Goal: Communication & Community: Answer question/provide support

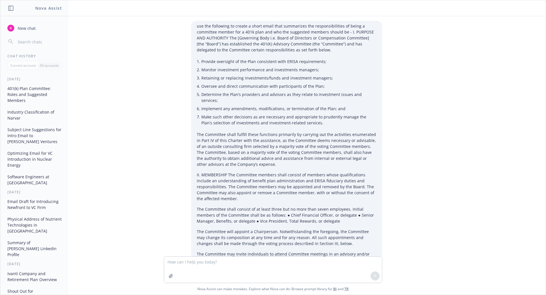
scroll to position [327, 0]
